Goal: Information Seeking & Learning: Learn about a topic

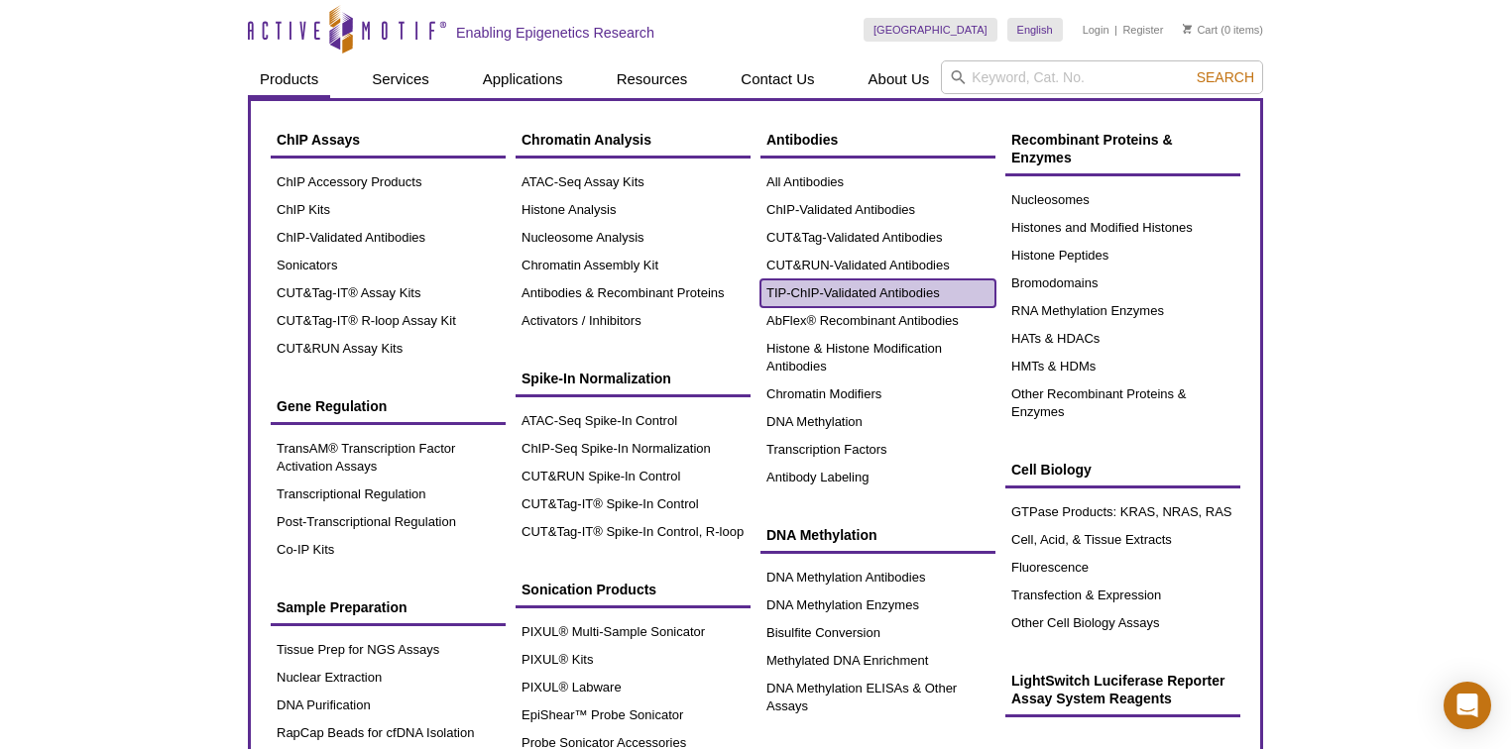
click at [866, 295] on link "TIP-ChIP-Validated Antibodies" at bounding box center [877, 294] width 235 height 28
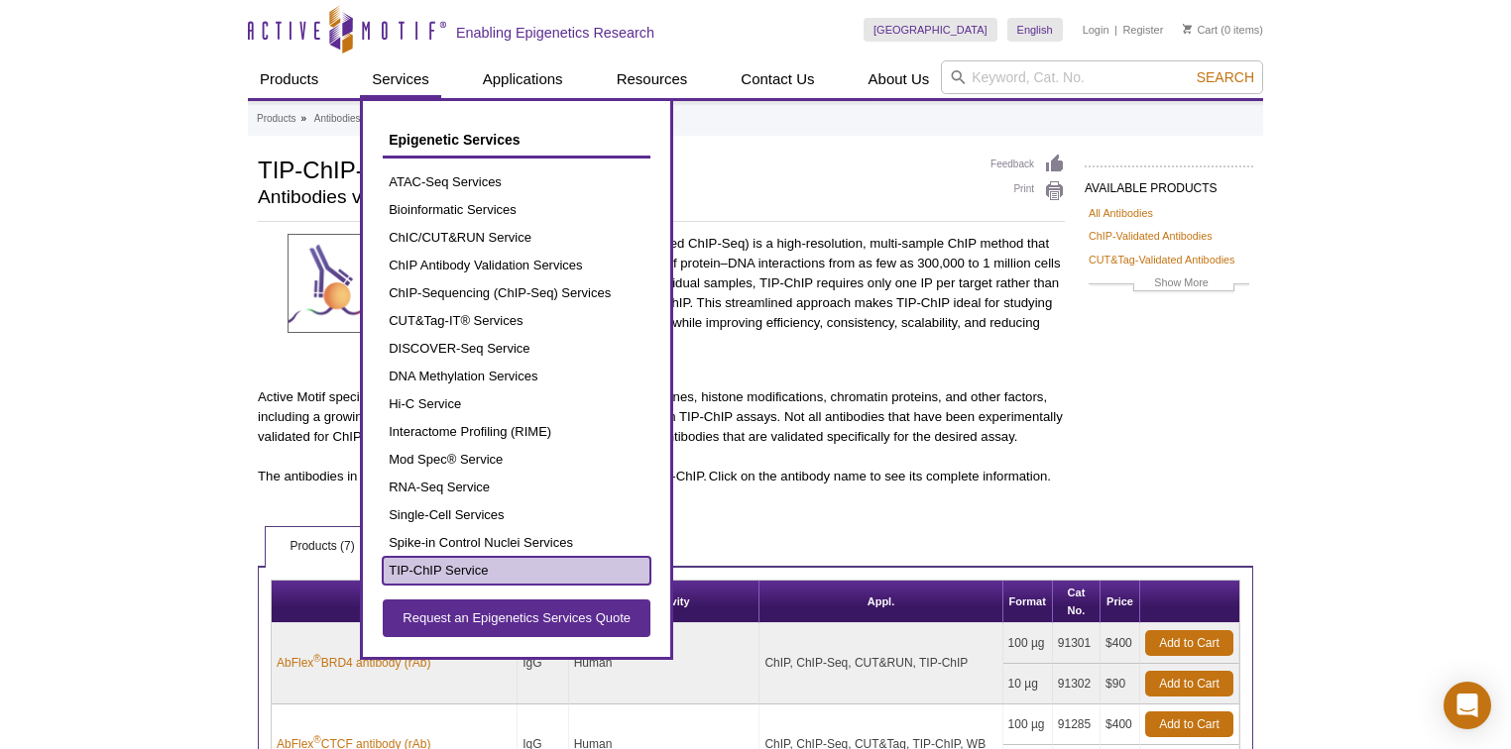
click at [457, 565] on link "TIP-ChIP Service" at bounding box center [517, 571] width 268 height 28
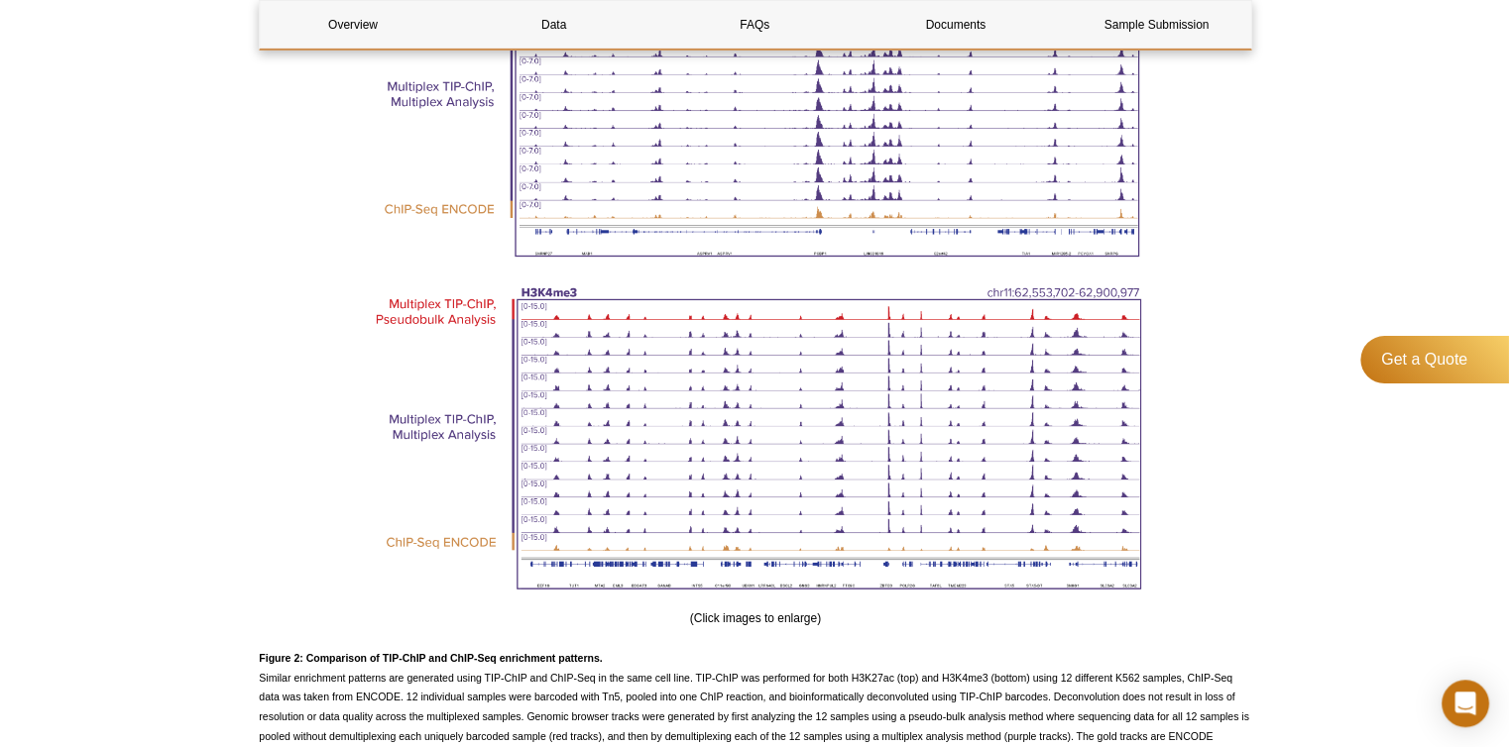
scroll to position [2874, 0]
